Goal: Information Seeking & Learning: Learn about a topic

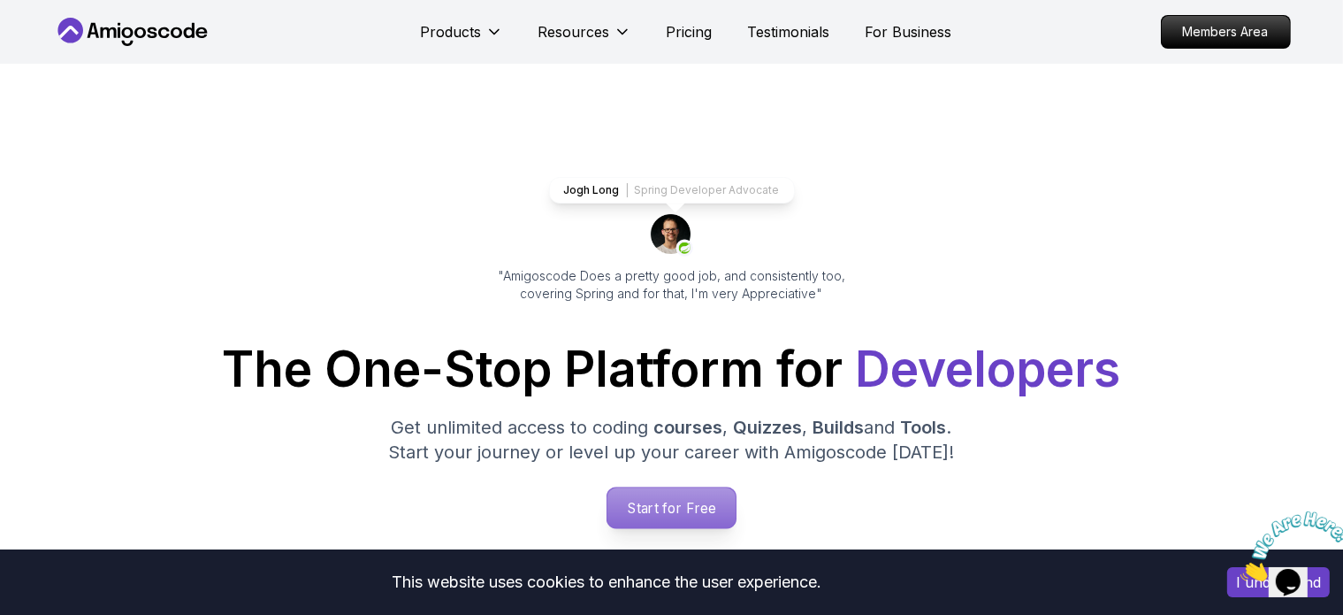
click at [638, 516] on p "Start for Free" at bounding box center [671, 507] width 128 height 41
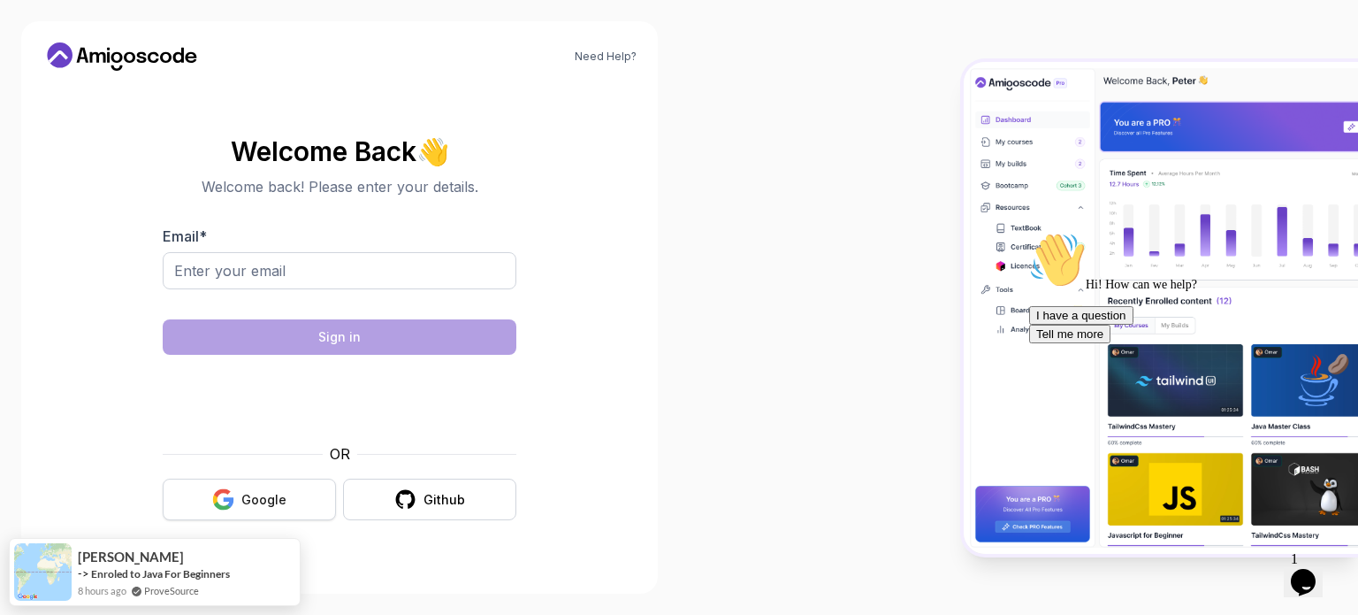
click at [219, 485] on button "Google" at bounding box center [249, 499] width 173 height 42
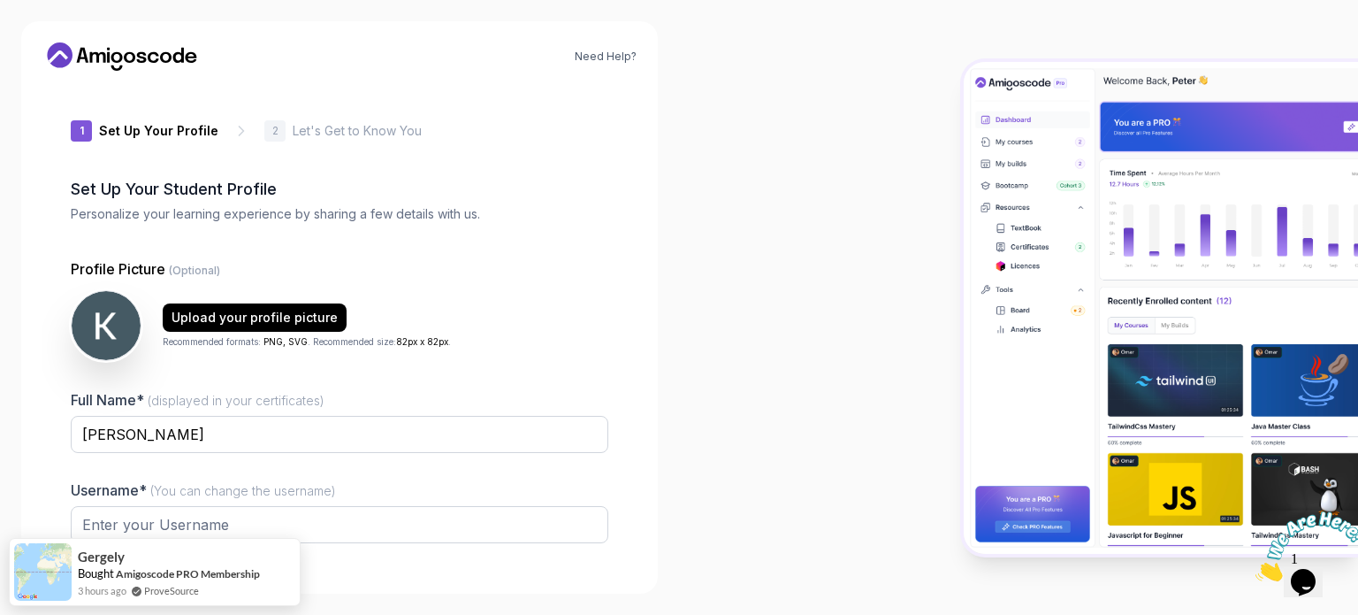
type input "fiercelionbf739"
click at [879, 138] on div at bounding box center [1018, 307] width 679 height 615
drag, startPoint x: 766, startPoint y: 371, endPoint x: 765, endPoint y: 303, distance: 67.2
click at [765, 303] on div at bounding box center [1018, 307] width 679 height 615
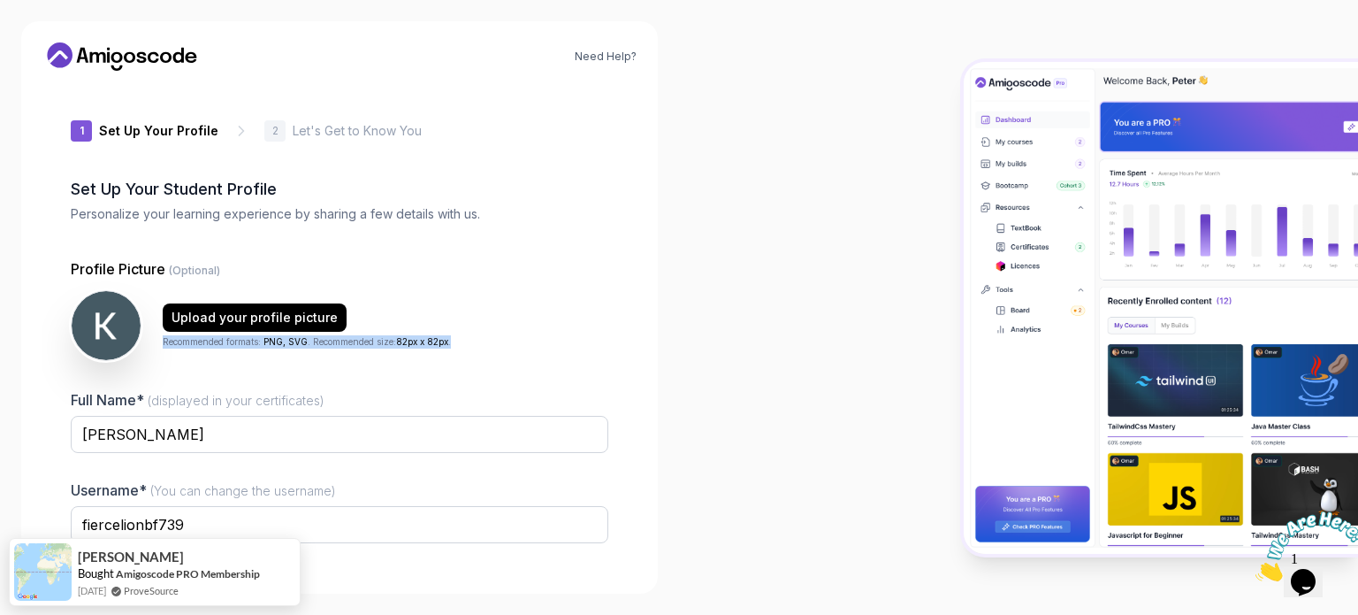
drag, startPoint x: 466, startPoint y: 340, endPoint x: 460, endPoint y: 300, distance: 40.3
click at [460, 300] on div "Upload your profile picture Recommended formats: PNG, SVG . Recommended size: 8…" at bounding box center [340, 325] width 538 height 71
click at [668, 339] on div "Need Help? 1 Set Up Your Profile 1 Set Up Your Profile 2 Let's Get to Know You …" at bounding box center [339, 307] width 679 height 615
drag, startPoint x: 1341, startPoint y: 208, endPoint x: 1072, endPoint y: 91, distance: 293.1
click at [1072, 91] on img at bounding box center [1161, 308] width 394 height 492
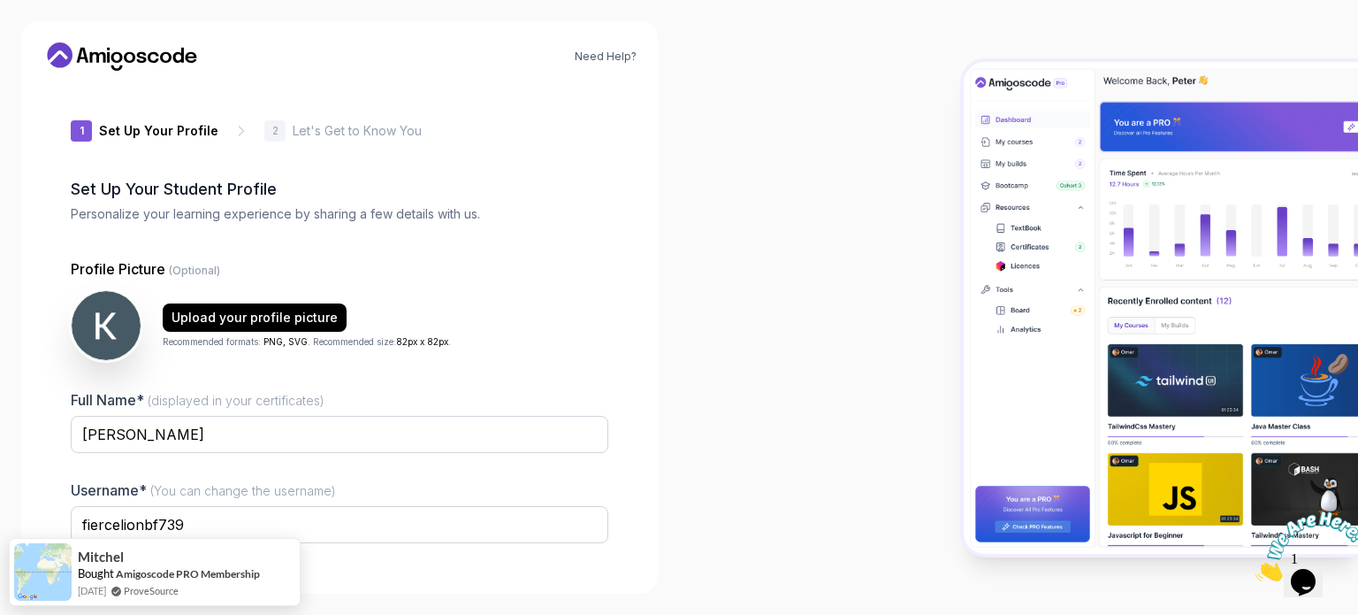
drag, startPoint x: 1072, startPoint y: 91, endPoint x: 959, endPoint y: 95, distance: 113.2
click at [959, 95] on div at bounding box center [1018, 307] width 679 height 615
click at [710, 173] on div at bounding box center [1018, 307] width 679 height 615
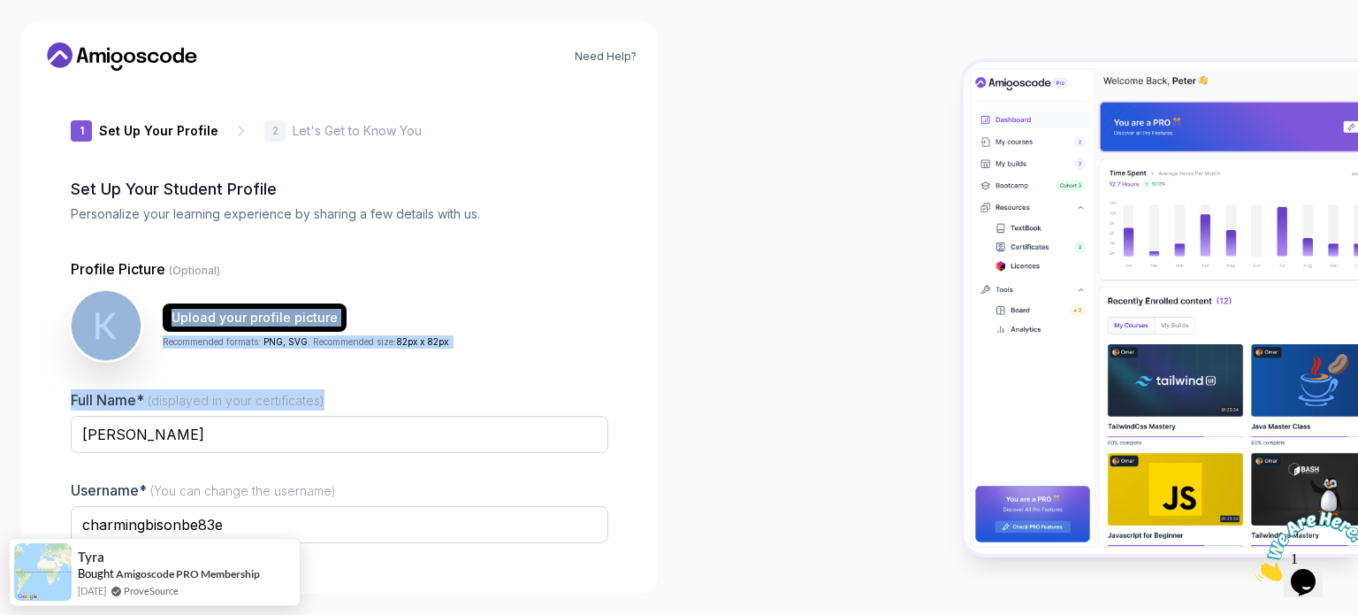
drag, startPoint x: 626, startPoint y: 340, endPoint x: 603, endPoint y: 240, distance: 102.5
click at [603, 240] on div "1 Set Up Your Profile 1 Set Up Your Profile 2 Let's Get to Know You Set Up Your…" at bounding box center [339, 328] width 594 height 487
click at [595, 300] on div "Upload your profile picture Recommended formats: PNG, SVG . Recommended size: 8…" at bounding box center [340, 325] width 538 height 71
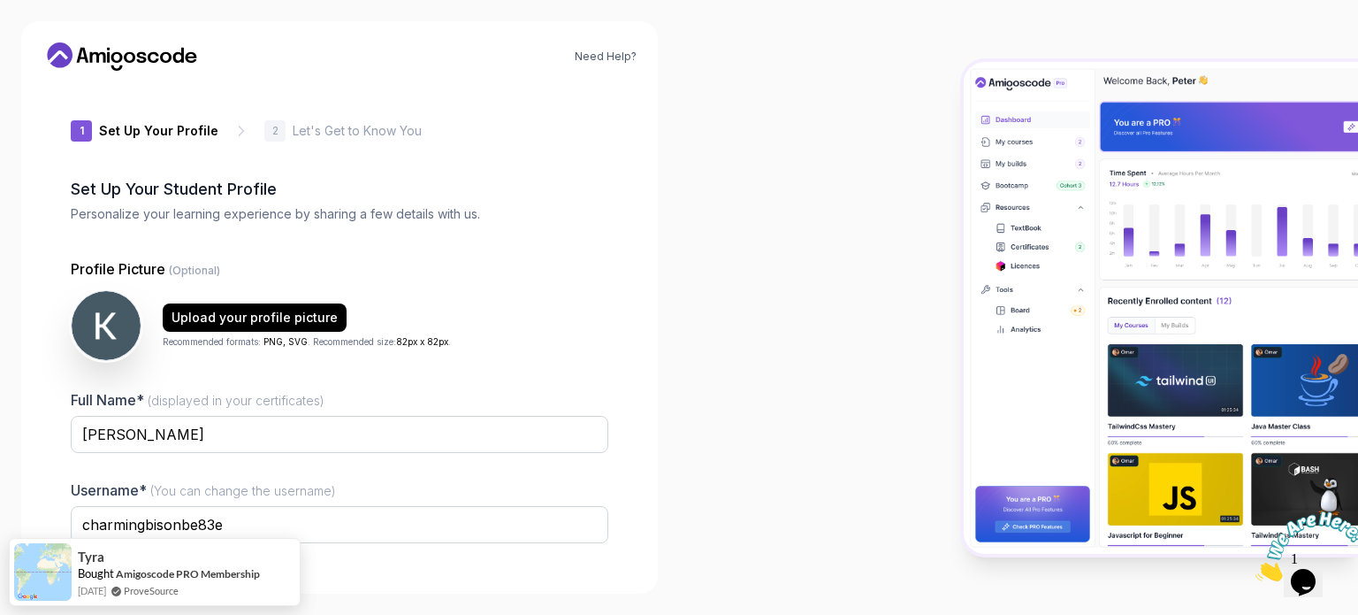
click at [949, 276] on div at bounding box center [1018, 307] width 679 height 615
drag, startPoint x: 526, startPoint y: 515, endPoint x: 511, endPoint y: 380, distance: 135.2
click at [511, 380] on div "Profile Picture (Optional) Upload your profile picture Recommended formats: PNG…" at bounding box center [340, 458] width 538 height 401
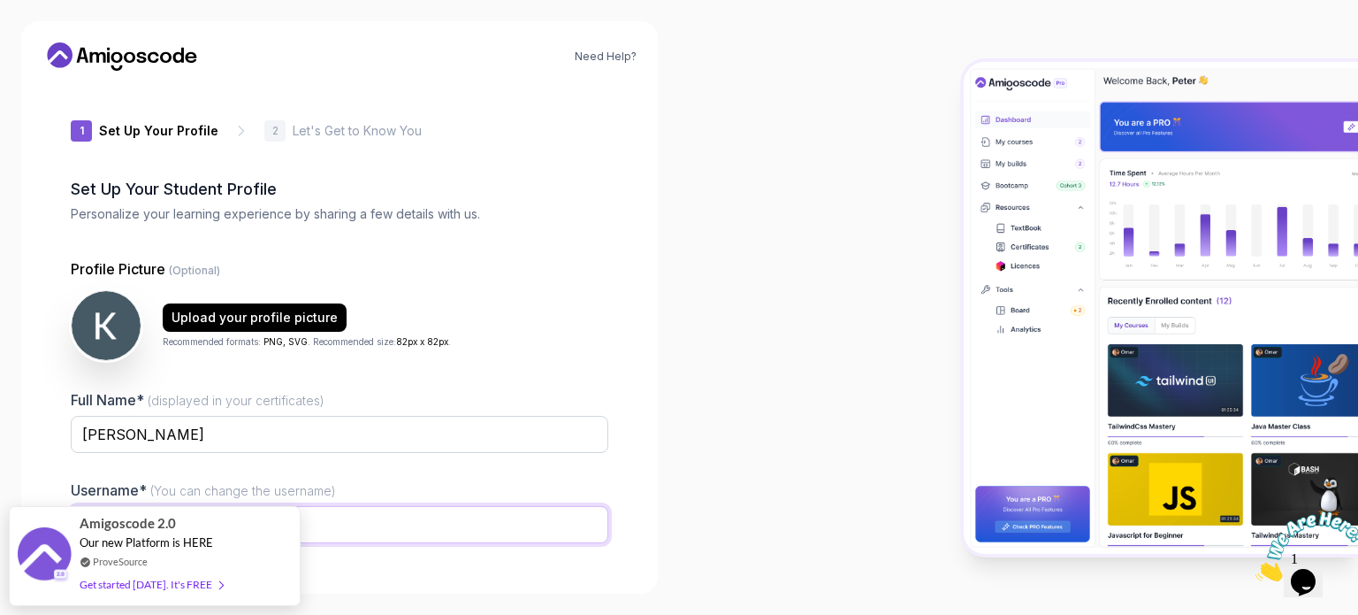
click at [395, 528] on input "charmingbisonbe83e" at bounding box center [340, 524] width 538 height 37
type input "c"
click at [291, 427] on input "[PERSON_NAME]" at bounding box center [340, 434] width 538 height 37
click at [357, 506] on input "text" at bounding box center [340, 524] width 538 height 37
type input "whisky"
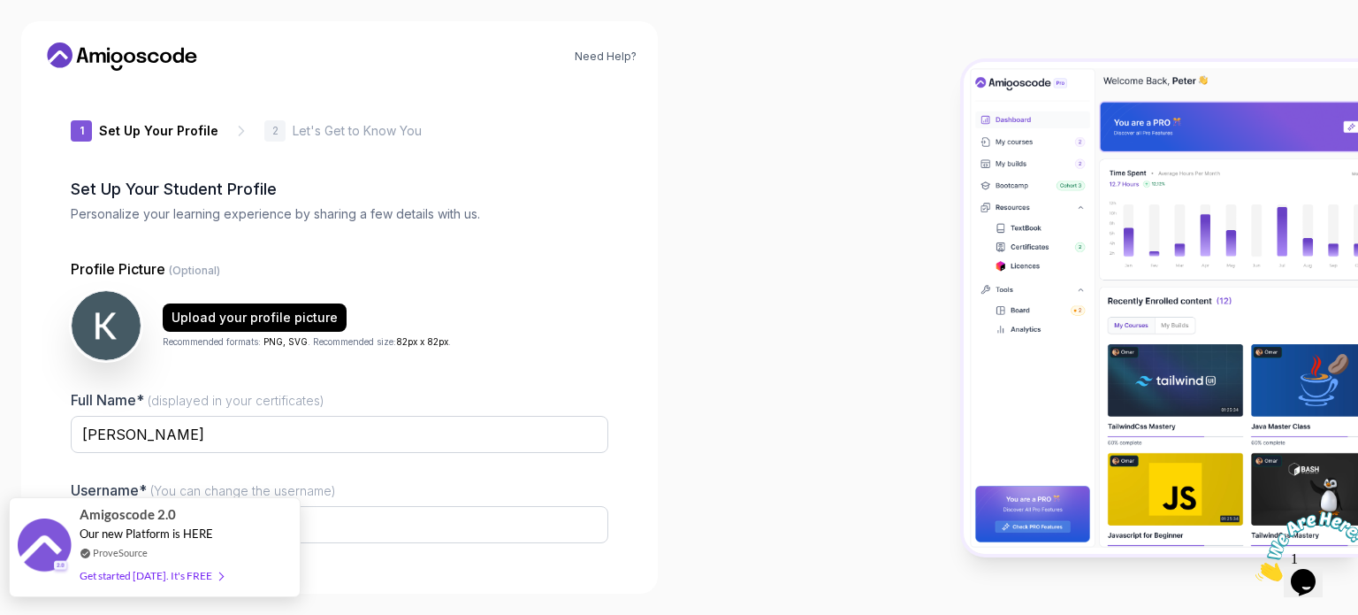
click at [195, 577] on div "Get started today. It's FREE" at bounding box center [151, 575] width 143 height 20
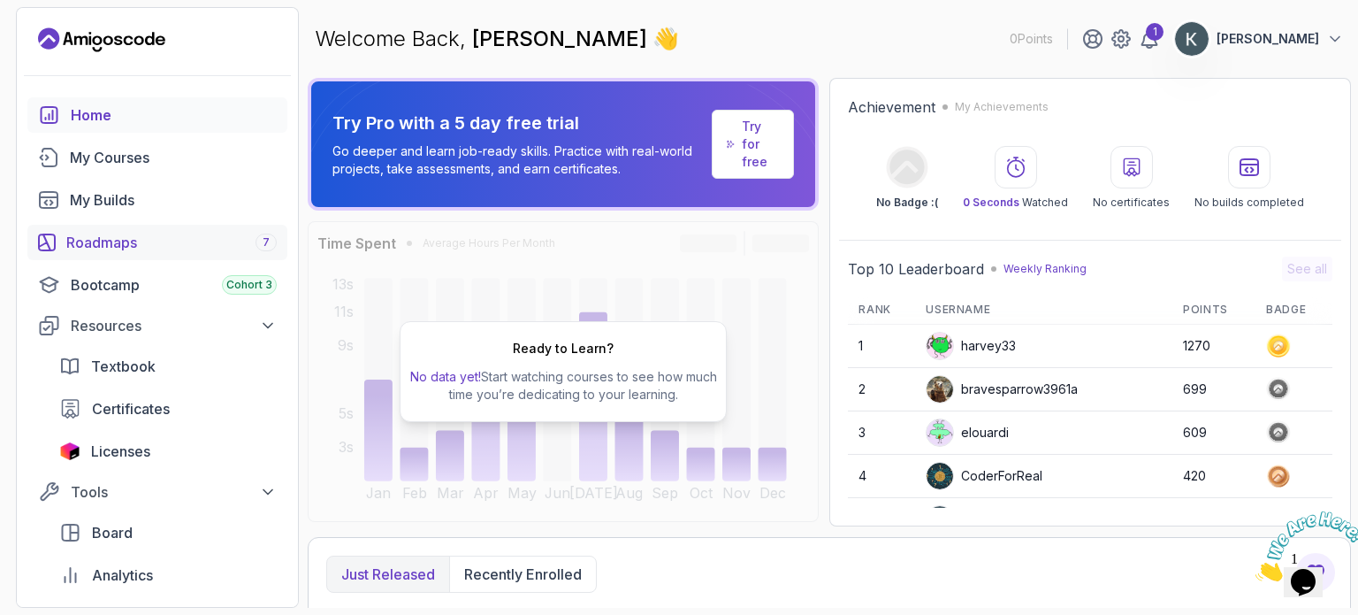
click at [159, 249] on div "Roadmaps 7" at bounding box center [171, 242] width 210 height 21
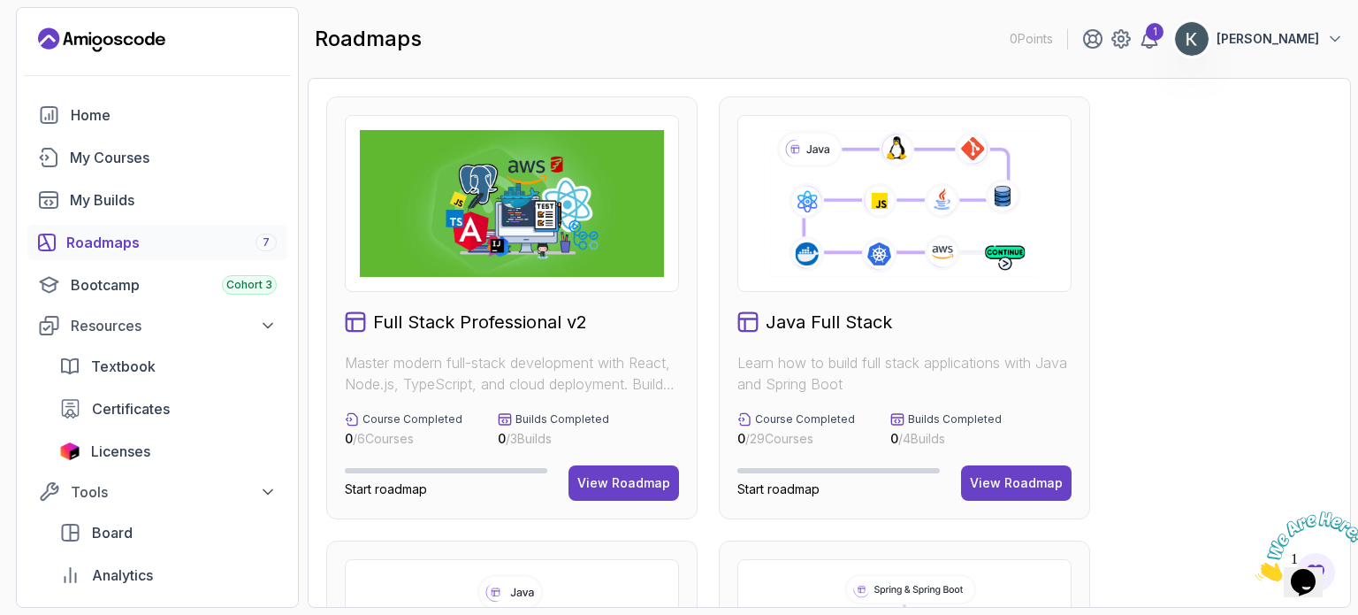
click at [1256, 569] on icon "Close" at bounding box center [1256, 576] width 0 height 15
drag, startPoint x: 1244, startPoint y: 372, endPoint x: 1235, endPoint y: 291, distance: 81.8
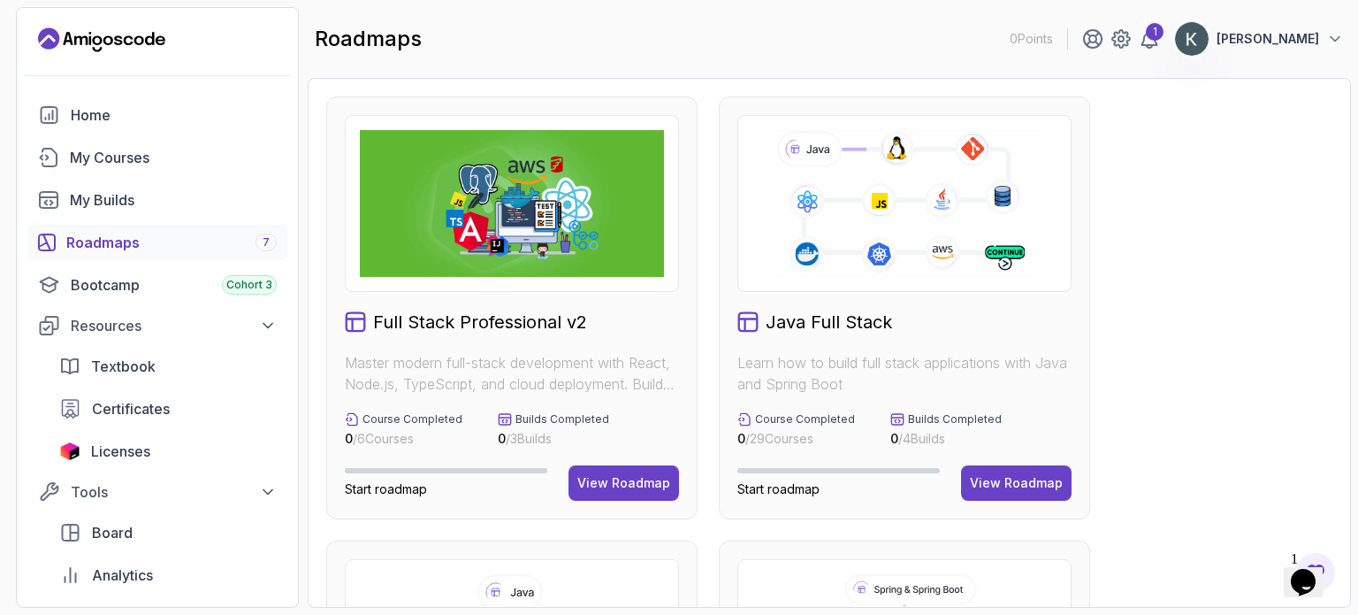
click at [1352, 403] on section "0 Points 1 Khánh Nguyễn Home My Courses My Builds Roadmaps 7 Bootcamp Cohort 3 …" at bounding box center [679, 307] width 1358 height 615
drag, startPoint x: 1186, startPoint y: 404, endPoint x: 1167, endPoint y: 263, distance: 142.7
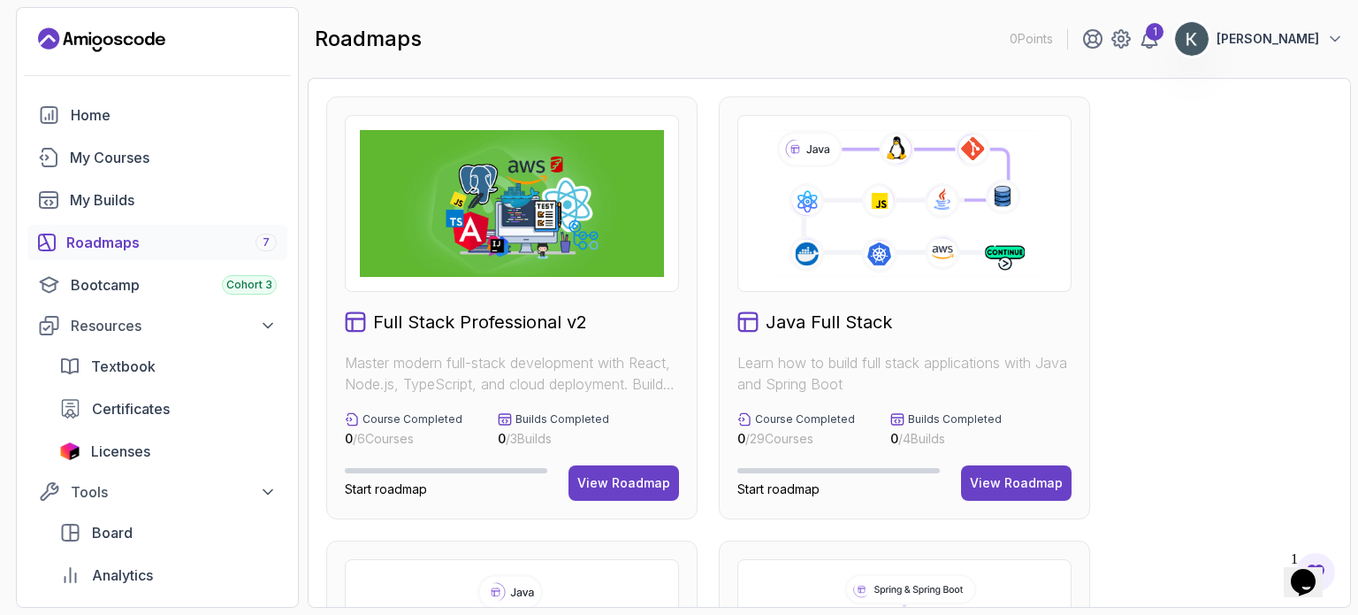
drag, startPoint x: 1210, startPoint y: 532, endPoint x: 1203, endPoint y: 442, distance: 90.4
click at [1357, 218] on section "0 Points 1 Khánh Nguyễn Home My Courses My Builds Roadmaps 7 Bootcamp Cohort 3 …" at bounding box center [679, 307] width 1358 height 615
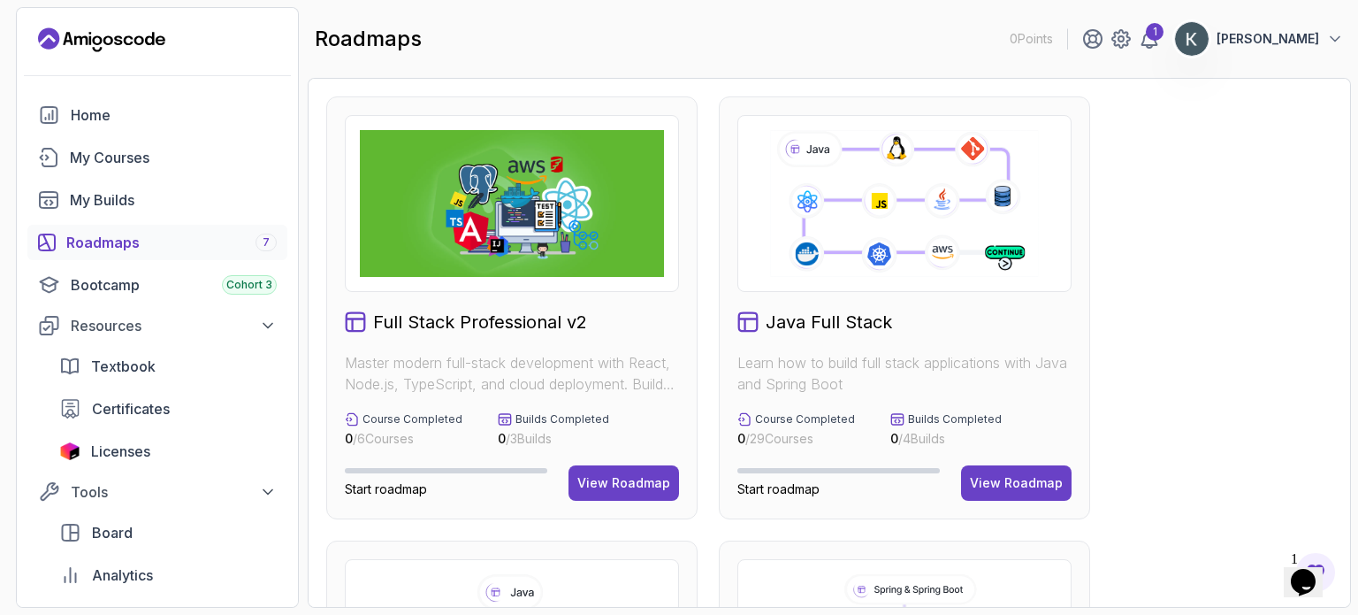
click at [301, 294] on section "0 Points 1 Khánh Nguyễn Home My Courses My Builds Roadmaps 7 Bootcamp Cohort 3 …" at bounding box center [679, 307] width 1358 height 615
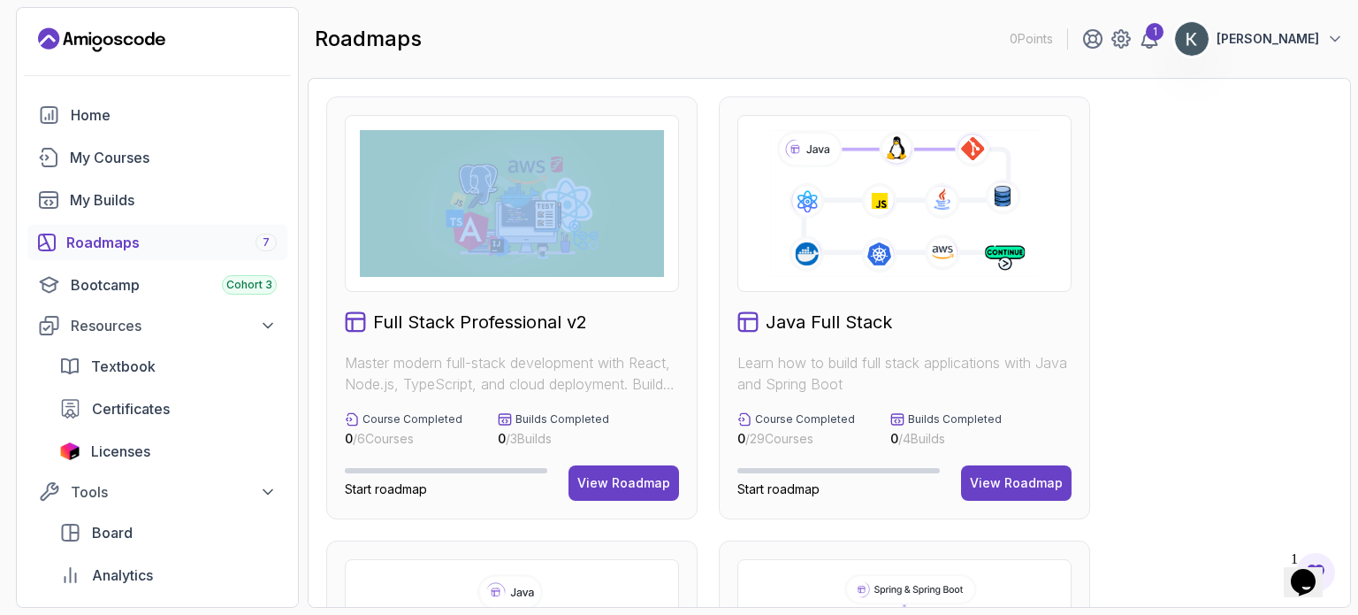
drag, startPoint x: 325, startPoint y: 327, endPoint x: 322, endPoint y: 250, distance: 77.0
click at [322, 250] on div "Full Stack Professional v2 Master modern full-stack development with React, Nod…" at bounding box center [829, 343] width 1043 height 530
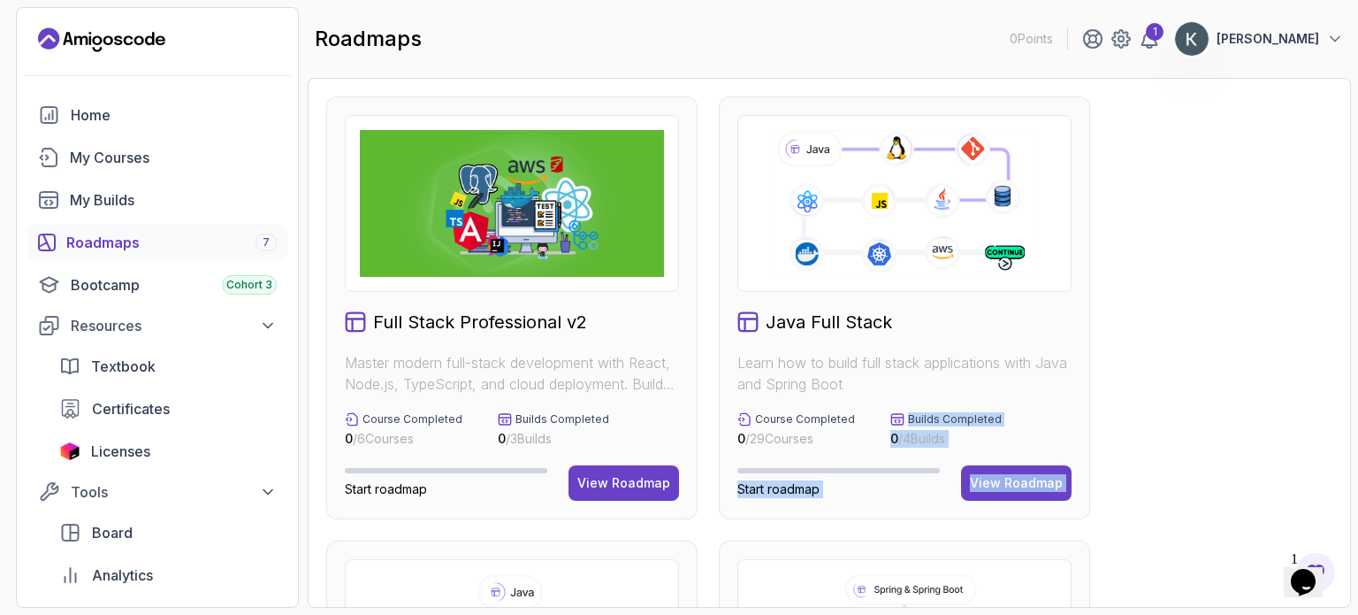
drag, startPoint x: 1157, startPoint y: 451, endPoint x: 1132, endPoint y: 363, distance: 92.1
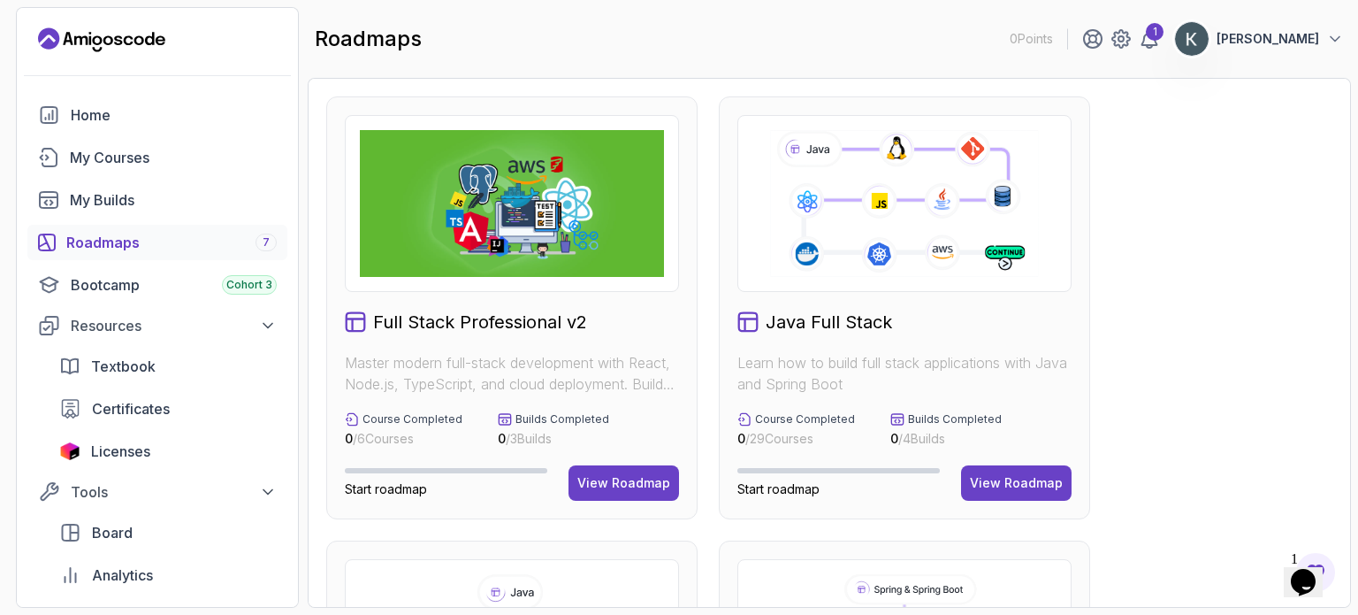
drag, startPoint x: 1096, startPoint y: 408, endPoint x: 1076, endPoint y: 268, distance: 141.2
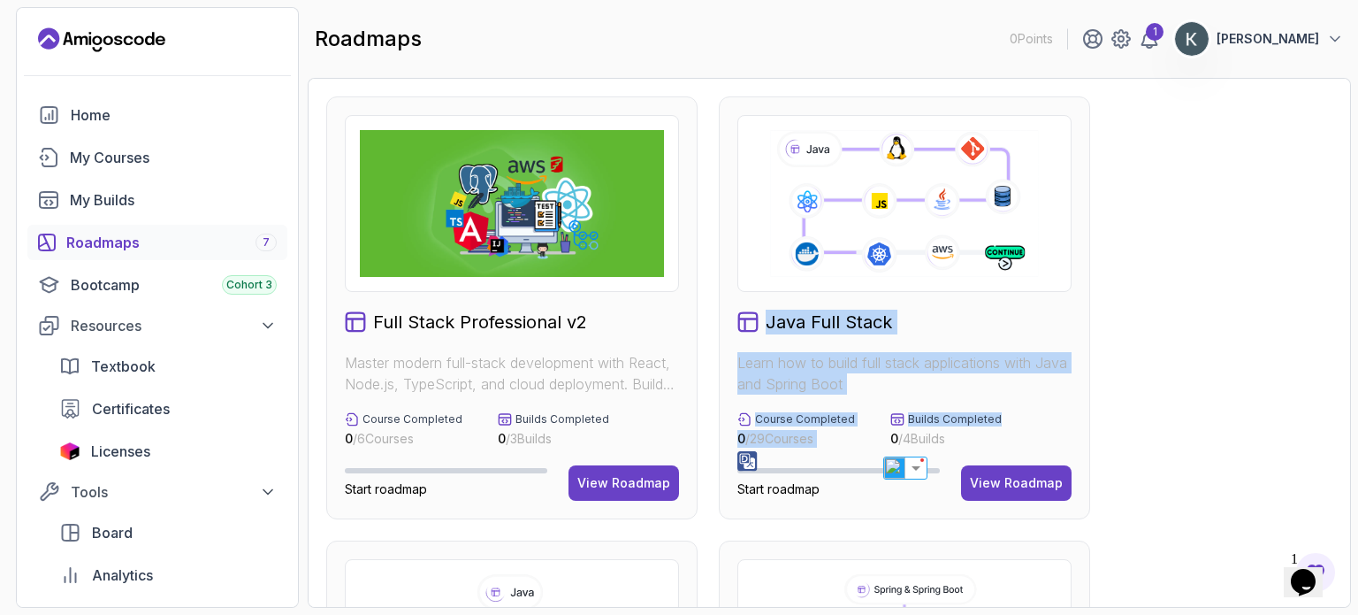
click at [1085, 341] on div "Java Full Stack Learn how to build full stack applications with Java and Spring…" at bounding box center [904, 307] width 371 height 423
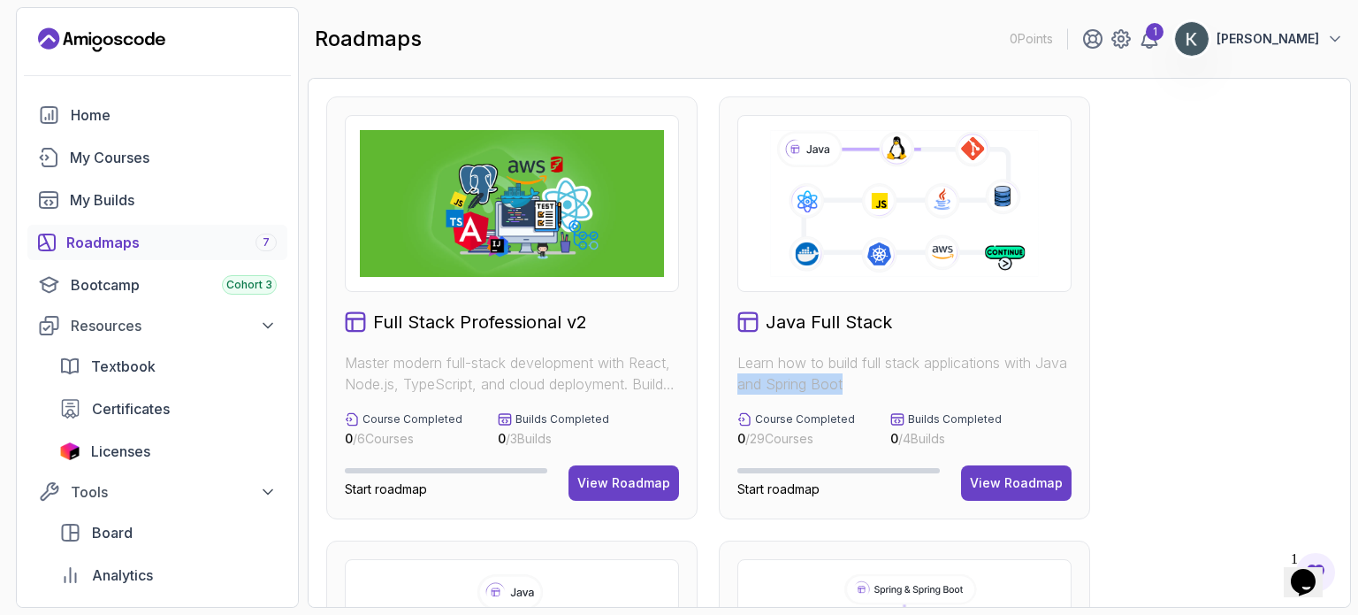
drag, startPoint x: 1111, startPoint y: 379, endPoint x: 1115, endPoint y: 210, distance: 169.0
click at [1352, 250] on section "0 Points 1 Khánh Nguyễn Home My Courses My Builds Roadmaps 7 Bootcamp Cohort 3 …" at bounding box center [679, 307] width 1358 height 615
click at [1353, 250] on section "0 Points 1 Khánh Nguyễn Home My Courses My Builds Roadmaps 7 Bootcamp Cohort 3 …" at bounding box center [679, 307] width 1358 height 615
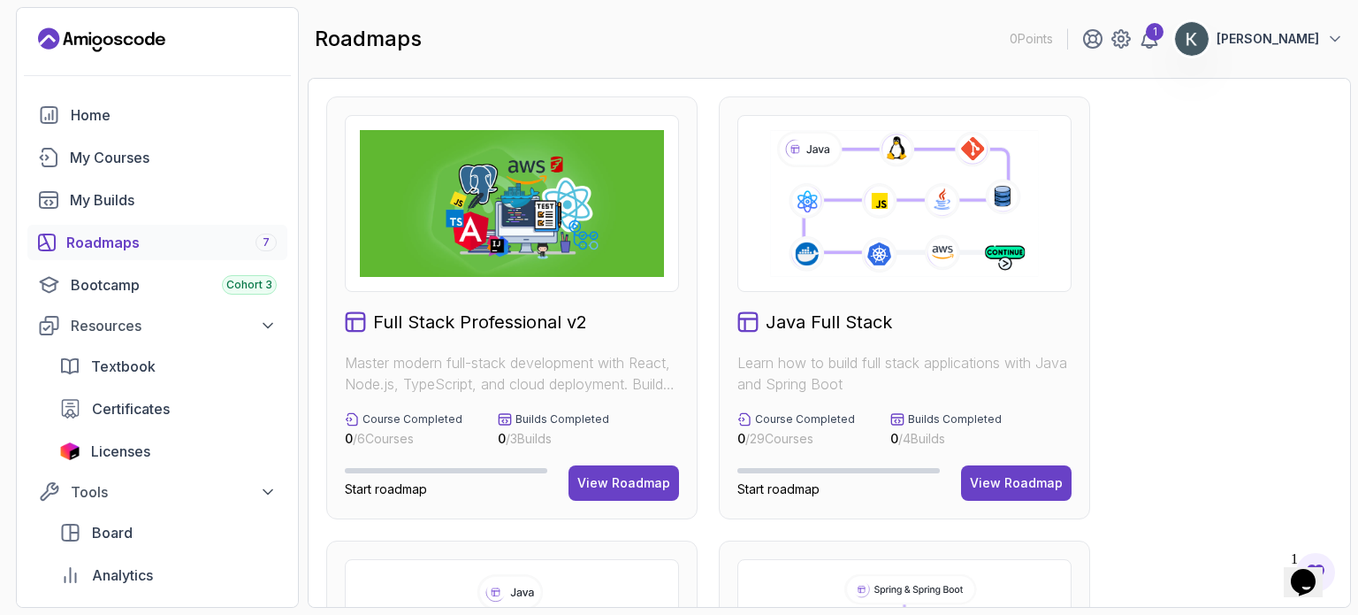
click at [1350, 495] on div "Full Stack Professional v2 Master modern full-stack development with React, Nod…" at bounding box center [829, 343] width 1043 height 530
click at [1357, 196] on section "0 Points 1 Khánh Nguyễn Home My Courses My Builds Roadmaps 7 Bootcamp Cohort 3 …" at bounding box center [679, 307] width 1358 height 615
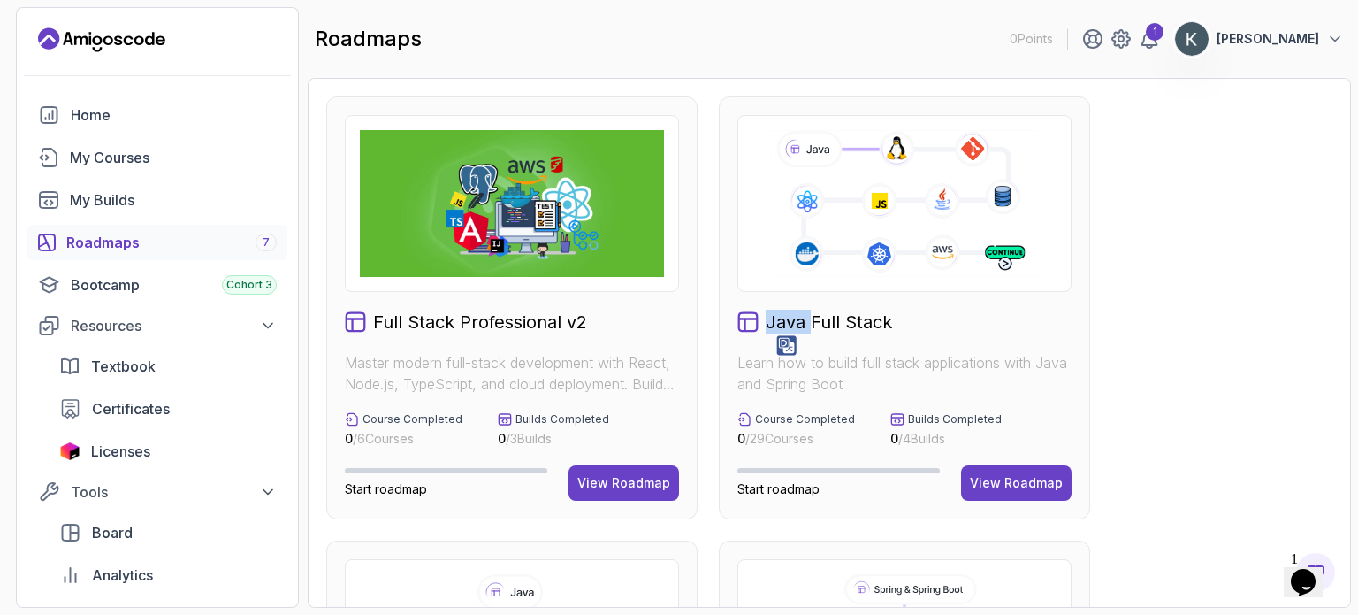
drag, startPoint x: 1357, startPoint y: 196, endPoint x: 1357, endPoint y: 152, distance: 44.2
click at [1357, 152] on section "0 Points 1 Khánh Nguyễn Home My Courses My Builds Roadmaps 7 Bootcamp Cohort 3 …" at bounding box center [679, 307] width 1358 height 615
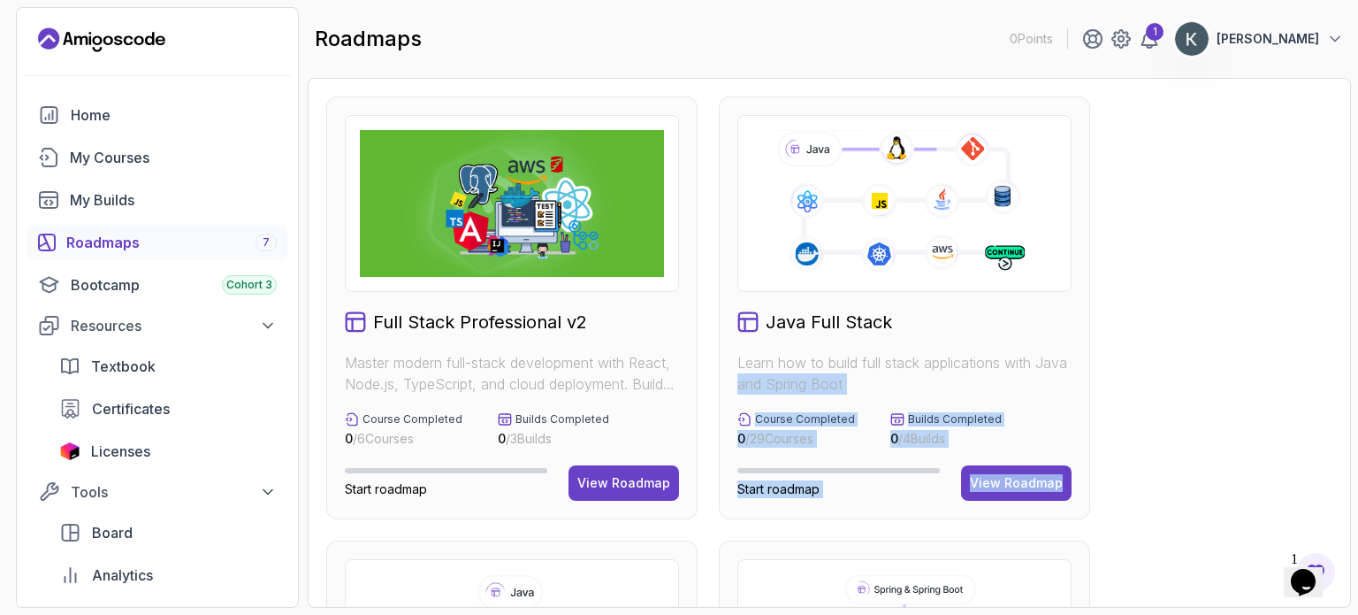
drag, startPoint x: 1128, startPoint y: 370, endPoint x: 1135, endPoint y: 332, distance: 37.8
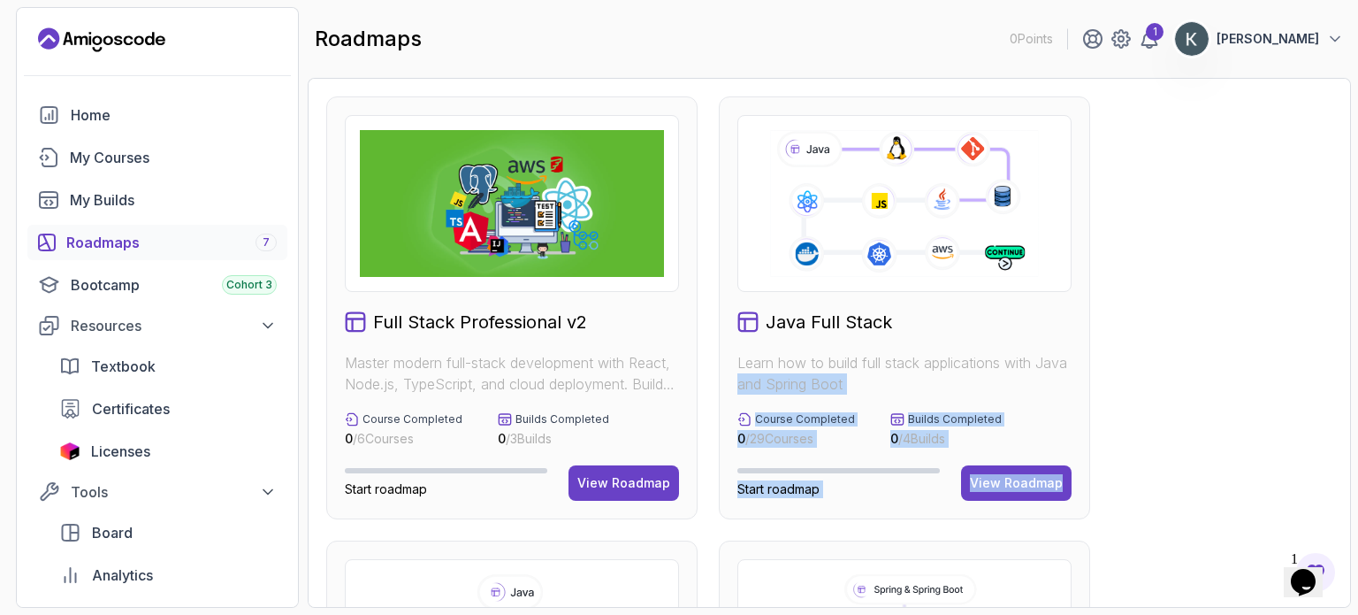
drag, startPoint x: 1153, startPoint y: 504, endPoint x: 1166, endPoint y: 500, distance: 13.7
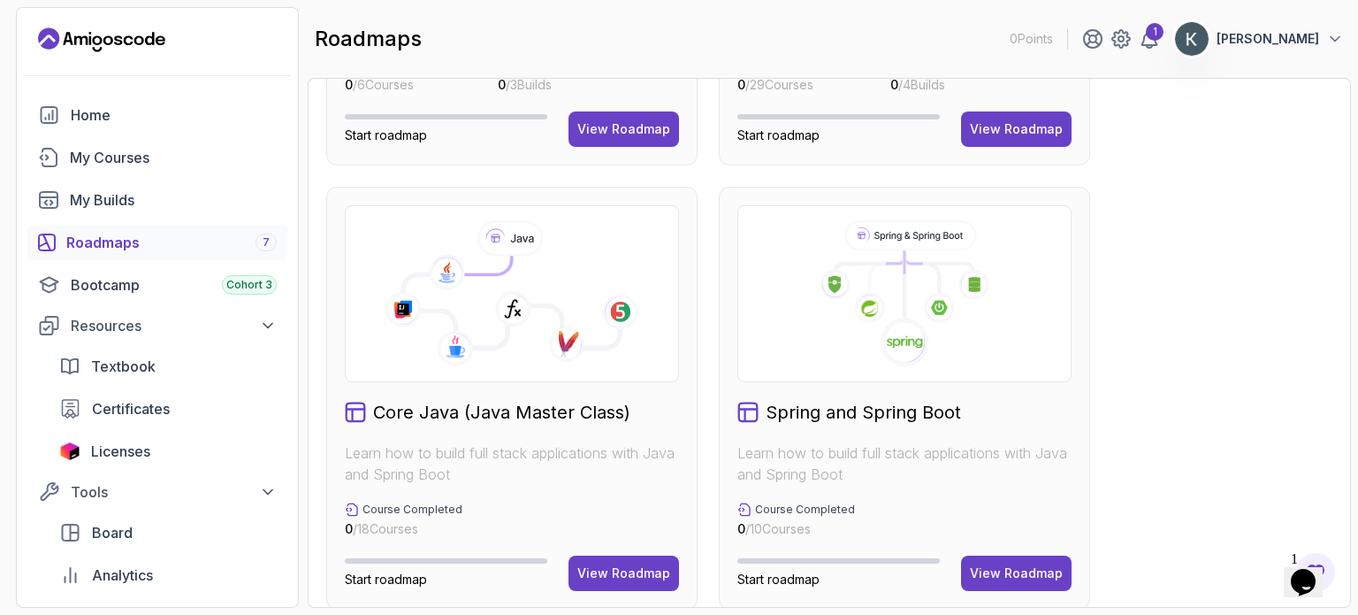
scroll to position [318, 0]
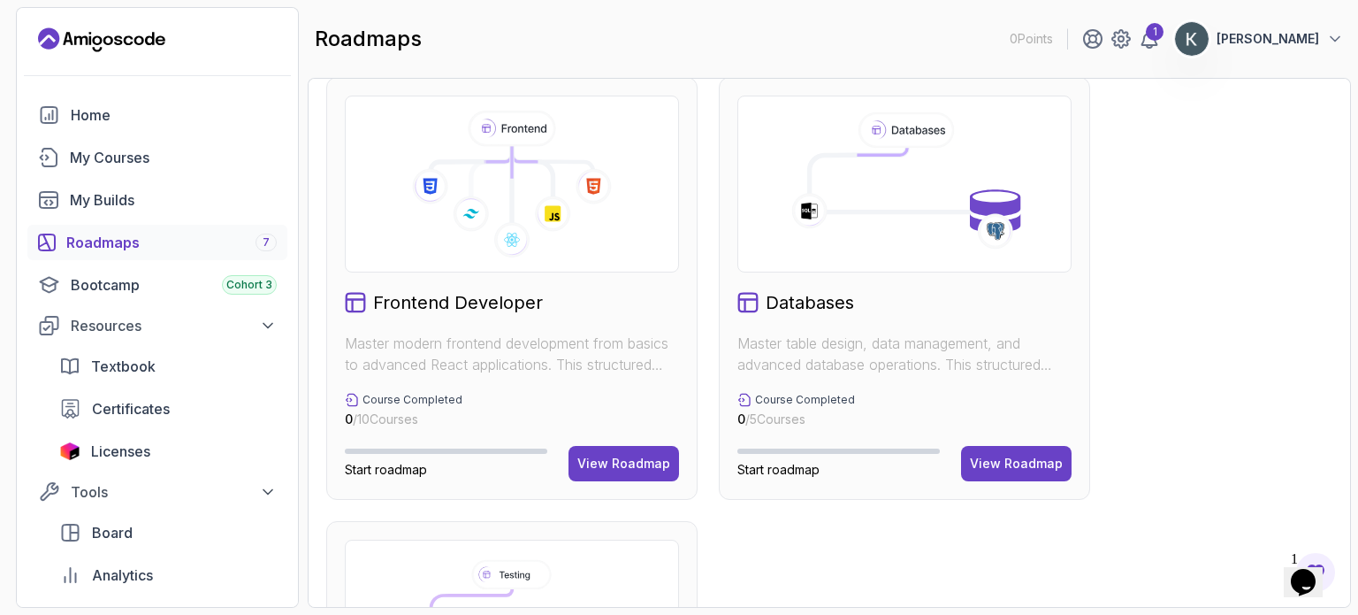
scroll to position [884, 0]
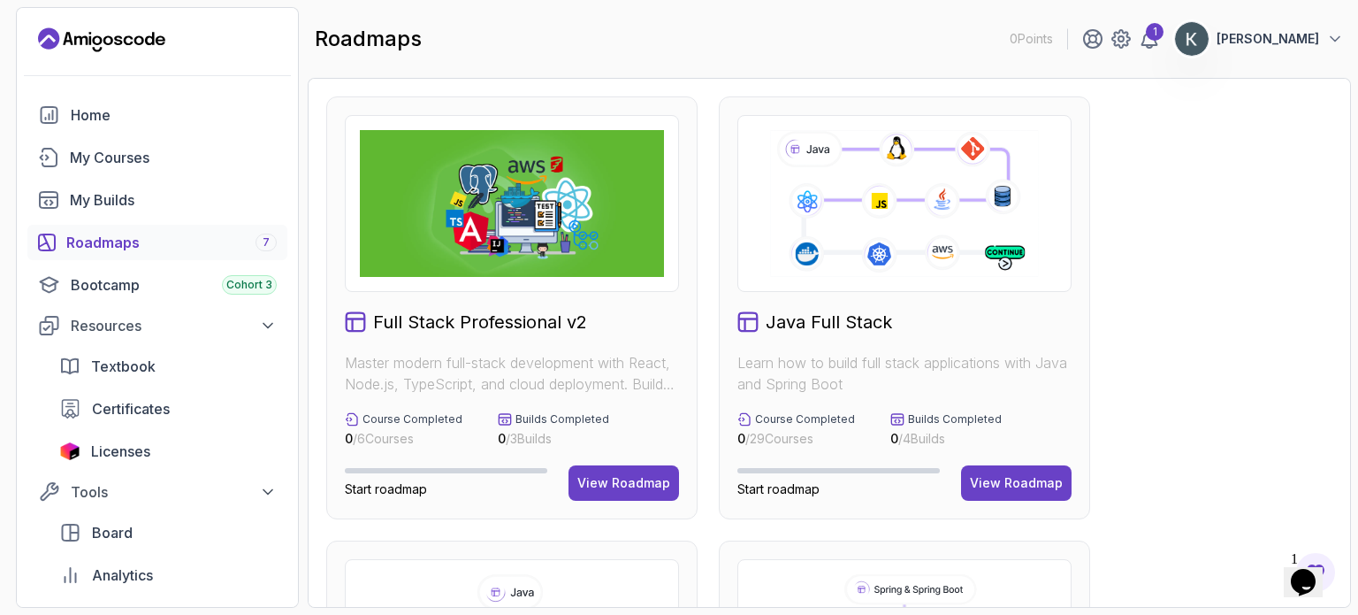
scroll to position [884, 0]
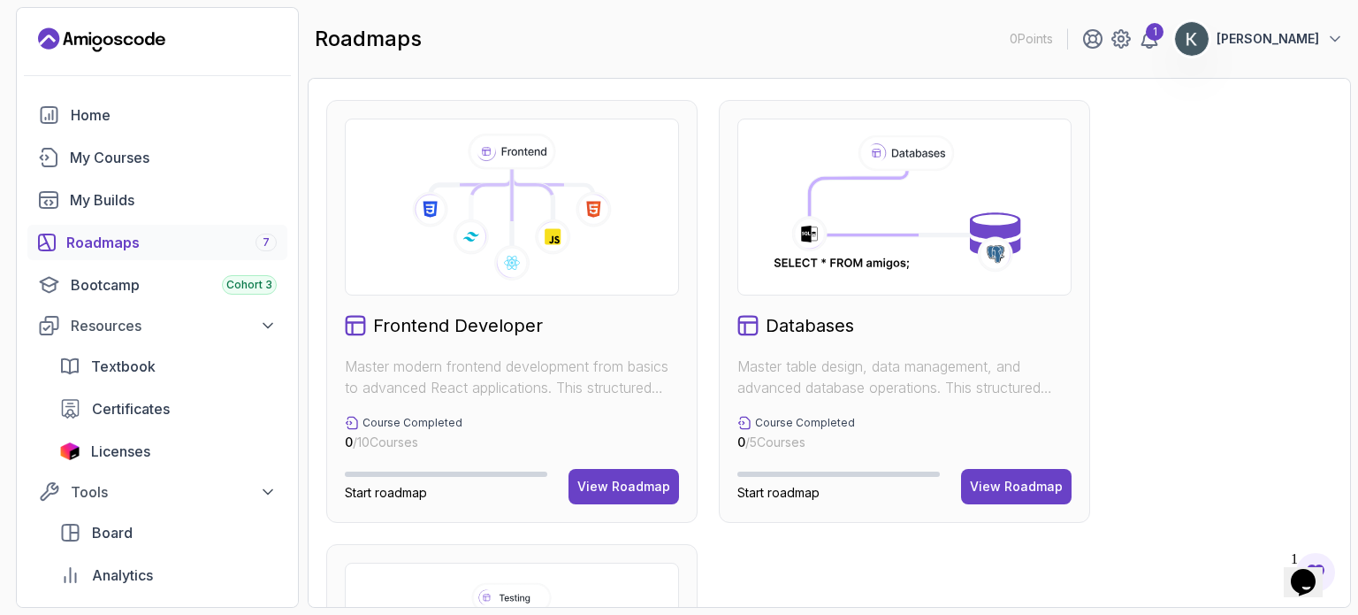
click at [534, 264] on icon at bounding box center [512, 207] width 304 height 147
click at [632, 482] on div "View Roadmap" at bounding box center [623, 486] width 93 height 18
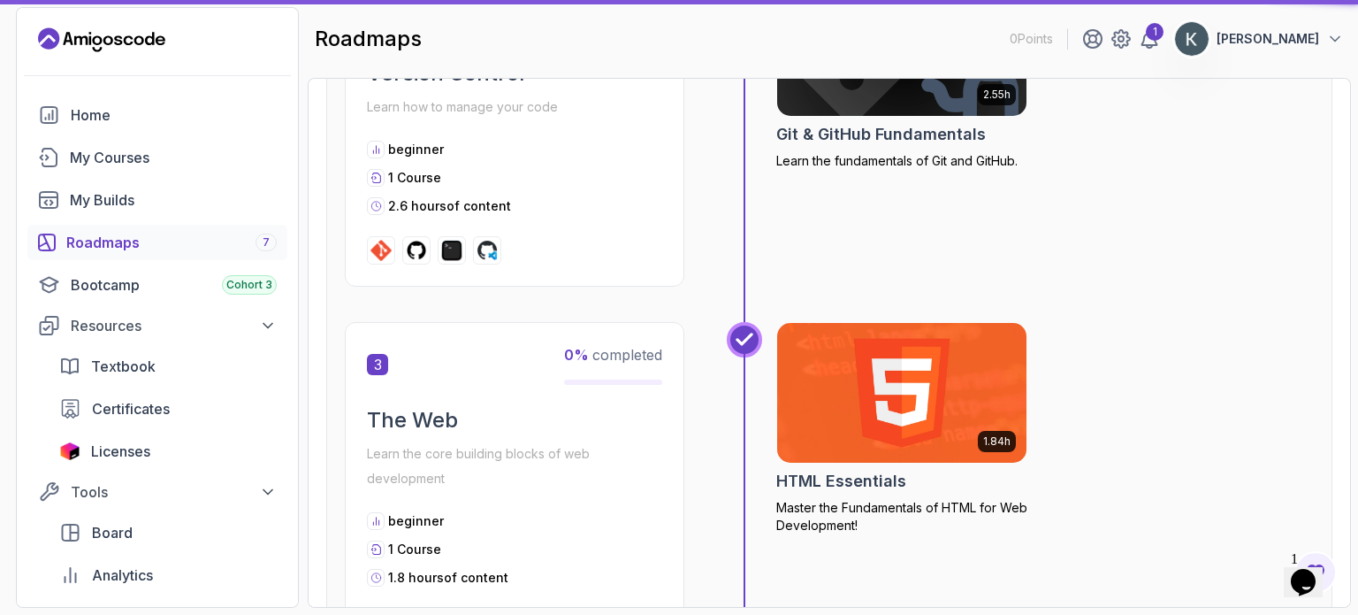
scroll to position [18, 0]
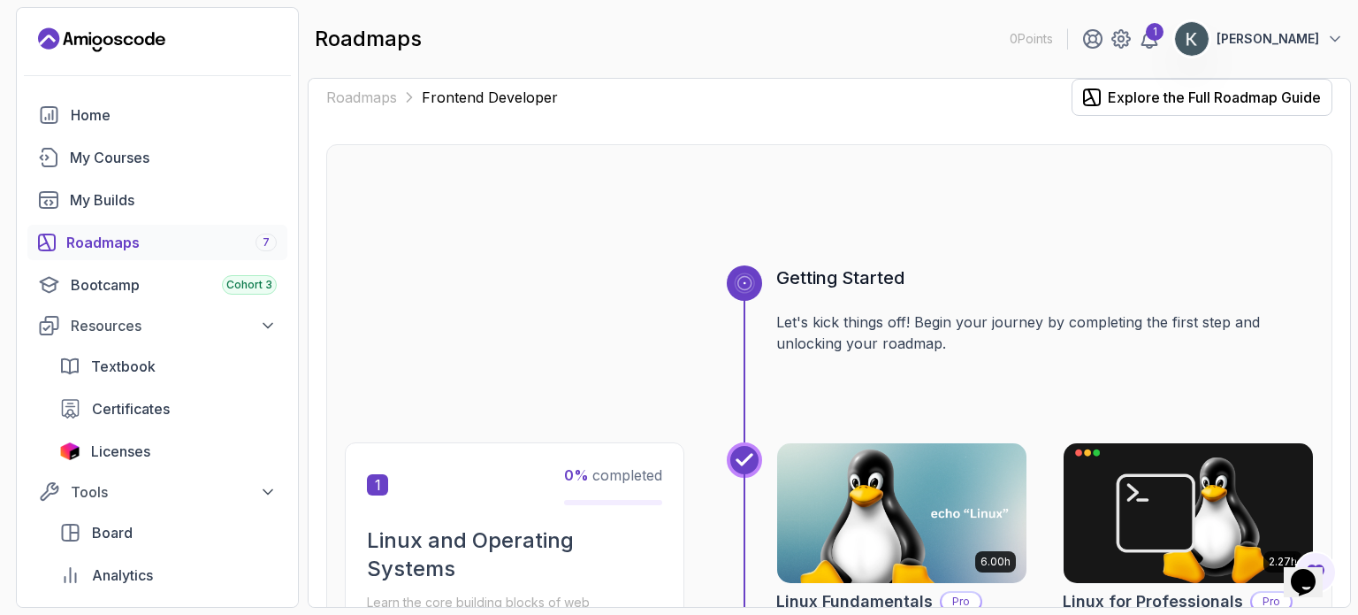
click at [642, 241] on div at bounding box center [829, 222] width 969 height 85
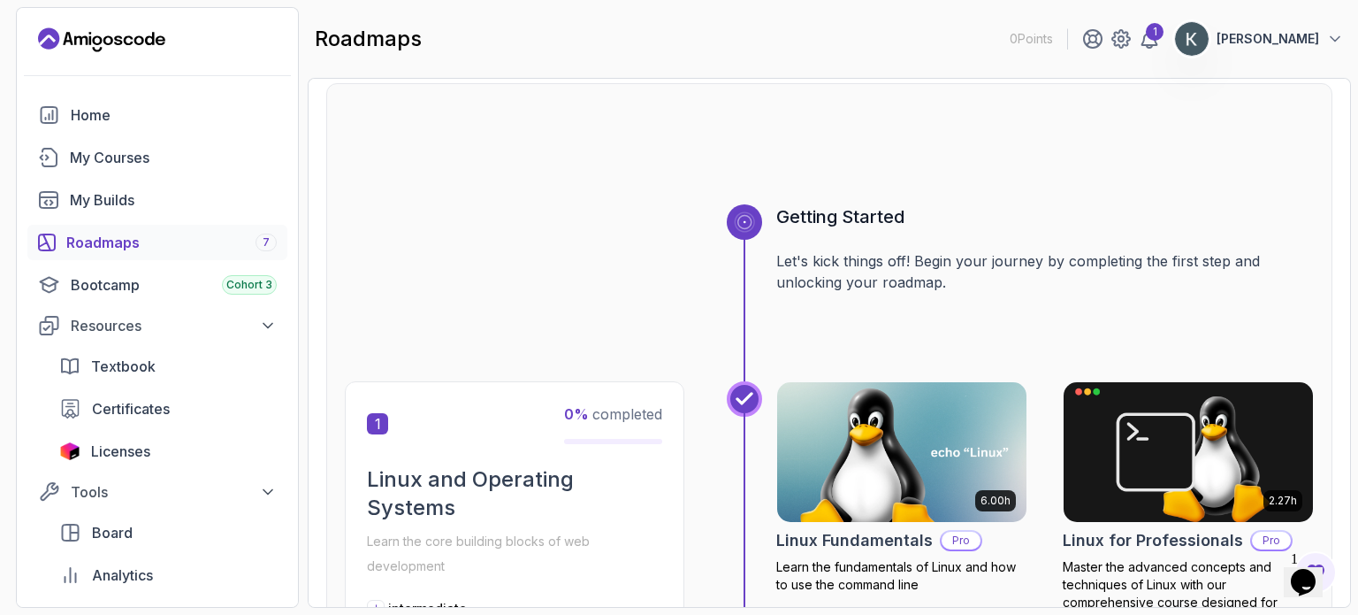
scroll to position [43, 0]
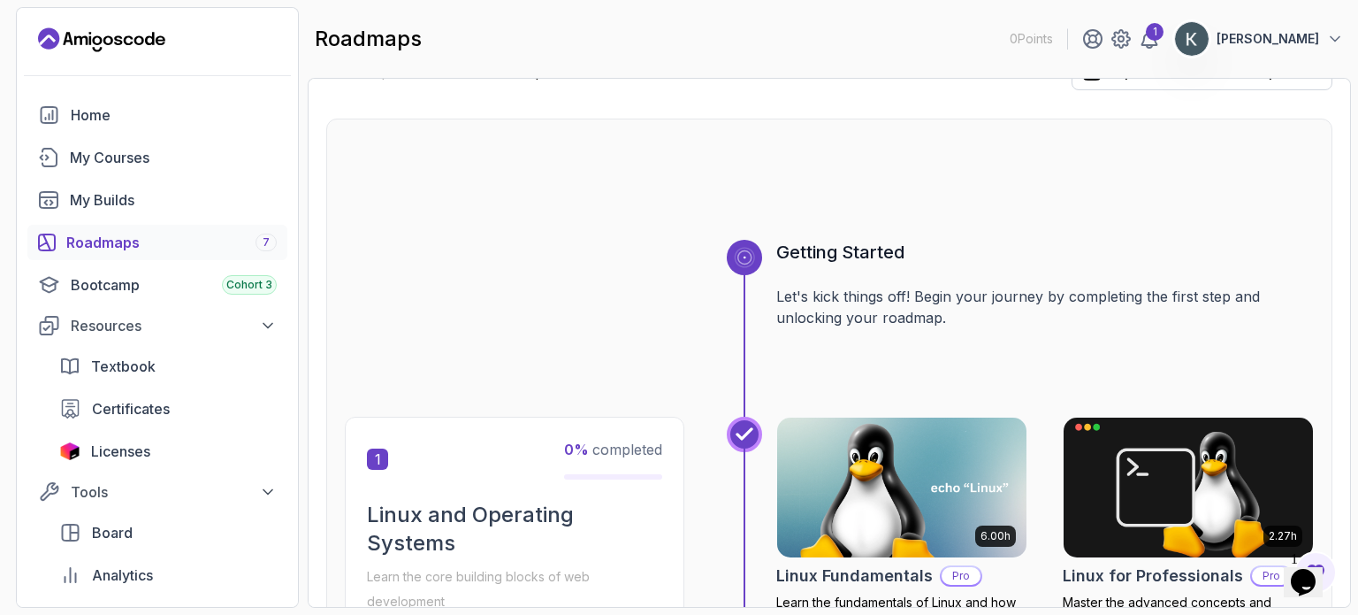
click at [764, 250] on div "Getting Started Let's kick things off! Begin your journey by completing the fir…" at bounding box center [1020, 328] width 587 height 177
click at [750, 250] on div at bounding box center [744, 257] width 14 height 14
click at [791, 251] on h3 "Getting Started" at bounding box center [1045, 252] width 538 height 25
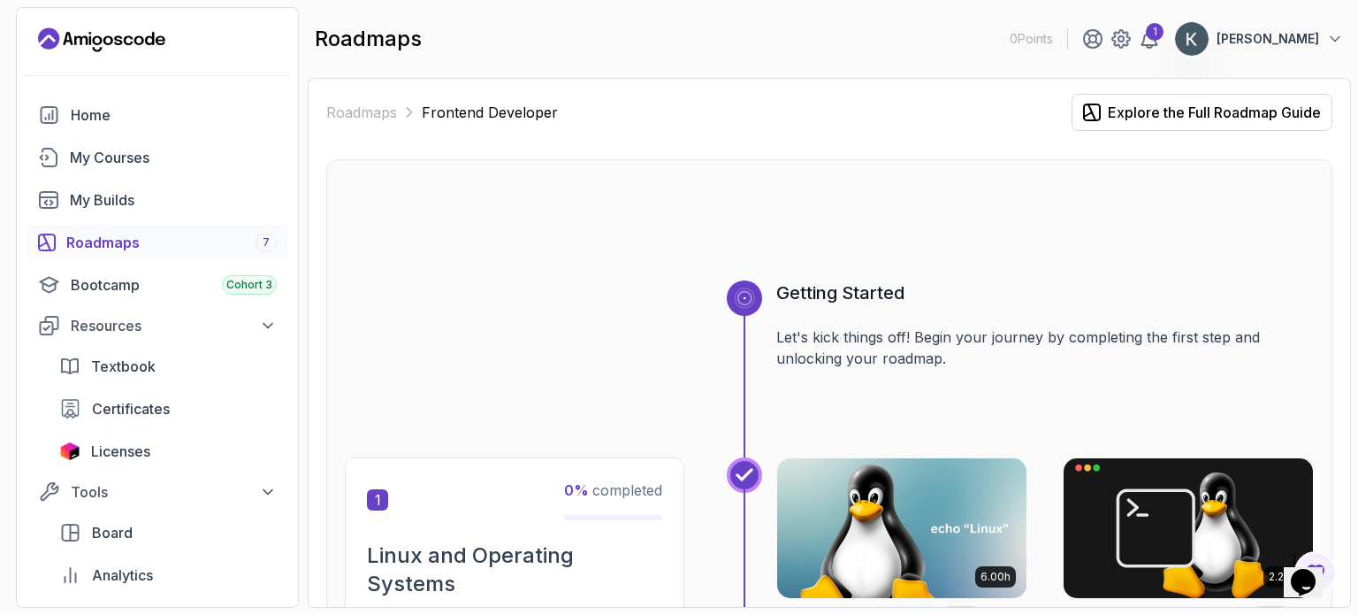
scroll to position [0, 0]
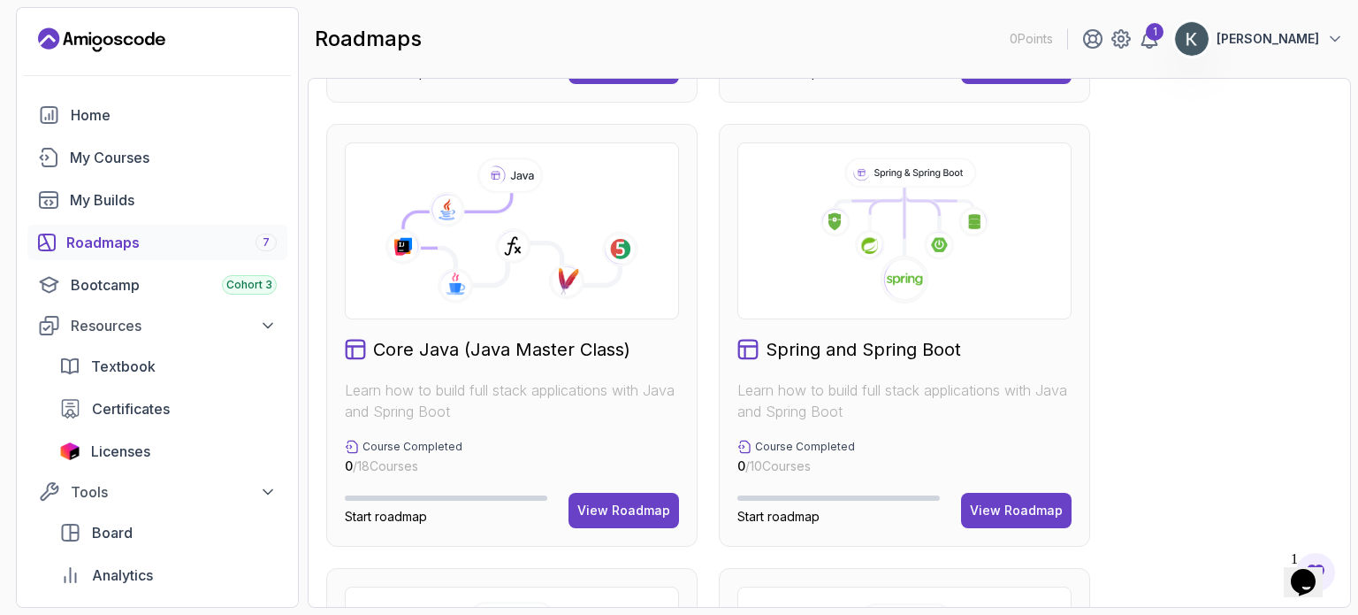
scroll to position [424, 0]
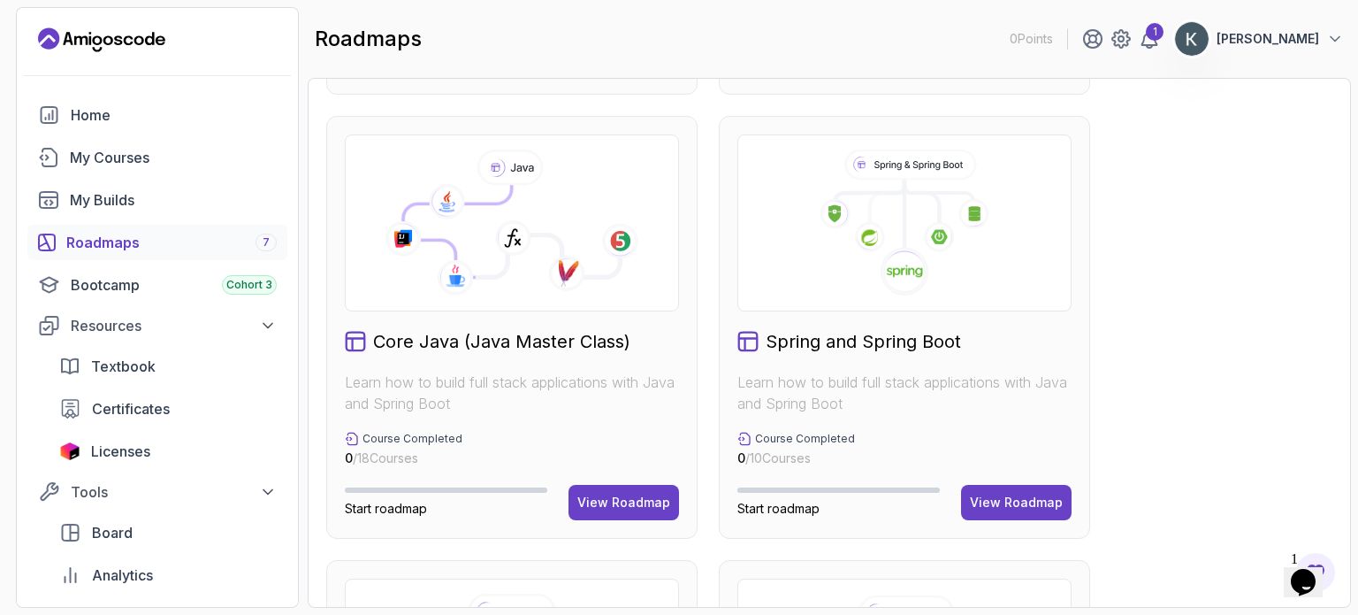
click at [483, 269] on g at bounding box center [512, 222] width 255 height 147
click at [609, 498] on div "View Roadmap" at bounding box center [623, 502] width 93 height 18
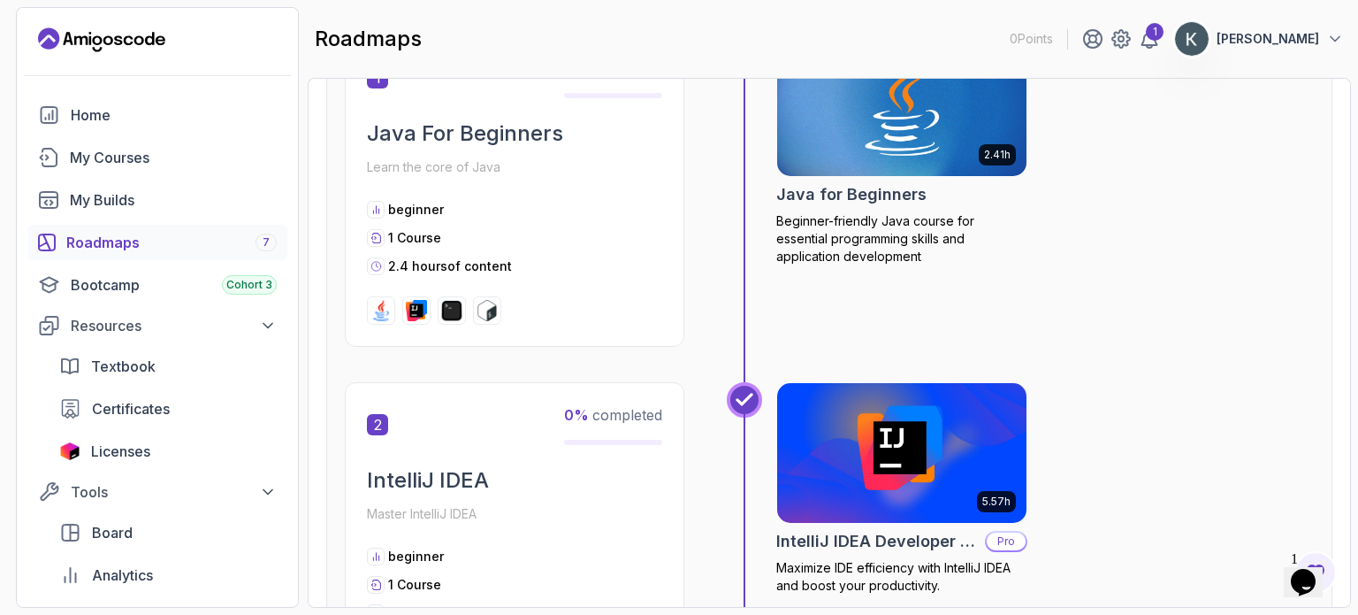
scroll to position [18, 0]
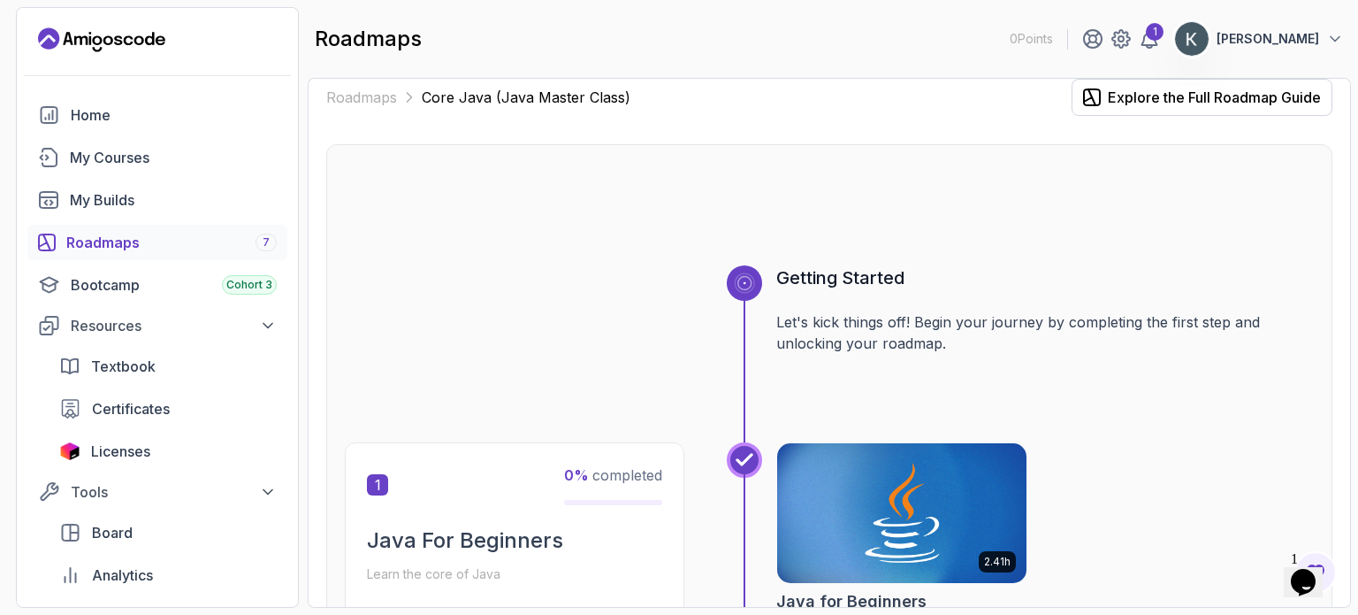
click at [566, 287] on div "Getting Started Let's kick things off! Begin your journey by completing the fir…" at bounding box center [829, 353] width 969 height 177
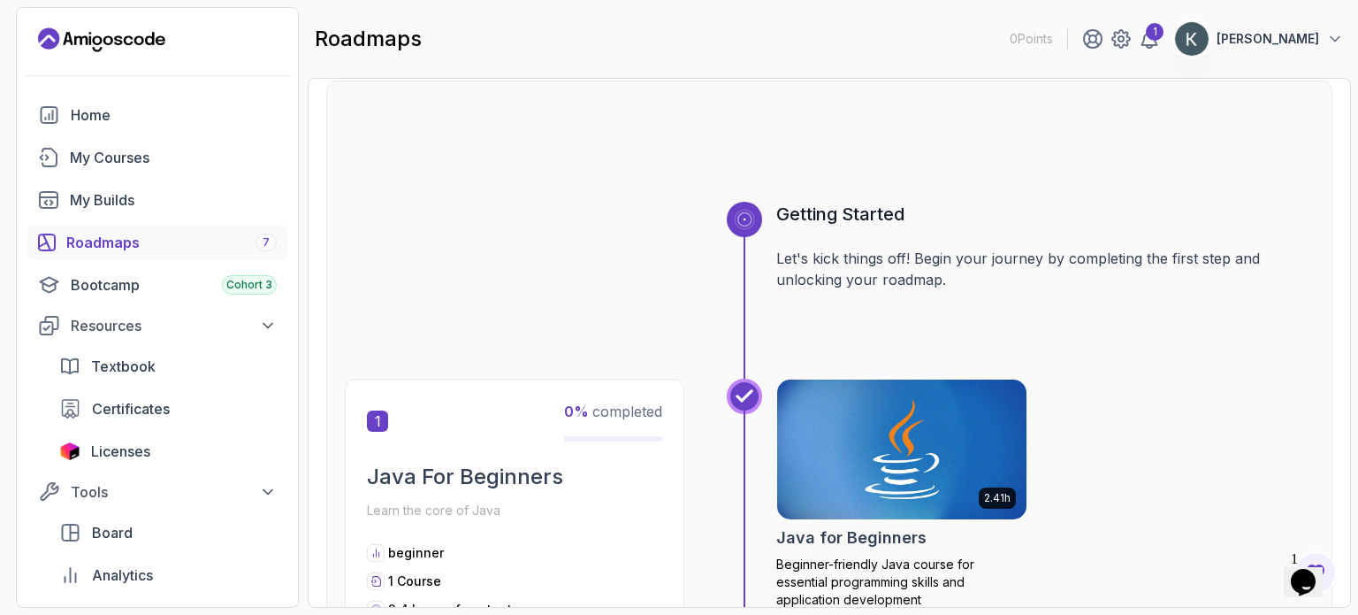
scroll to position [0, 0]
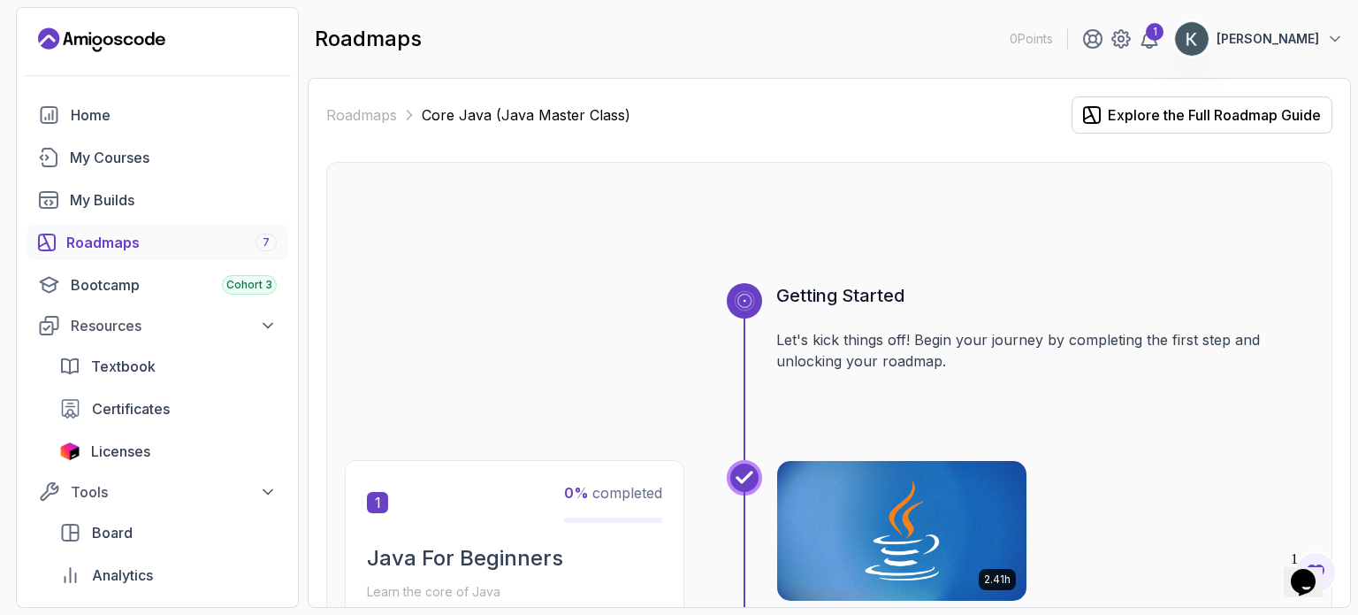
click at [858, 285] on h3 "Getting Started" at bounding box center [1045, 295] width 538 height 25
